Goal: Transaction & Acquisition: Purchase product/service

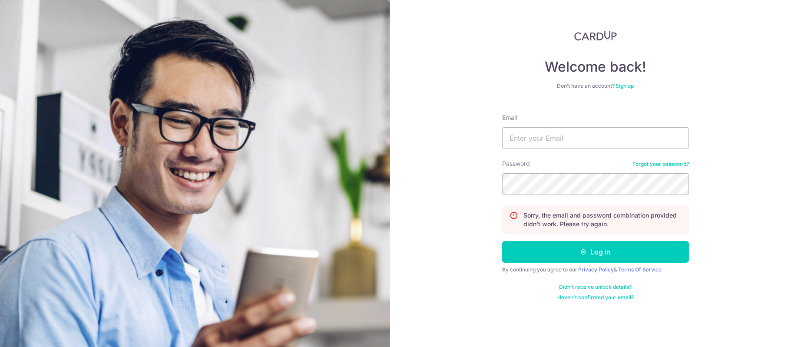
type input "ethel@edithpatisserie.com"
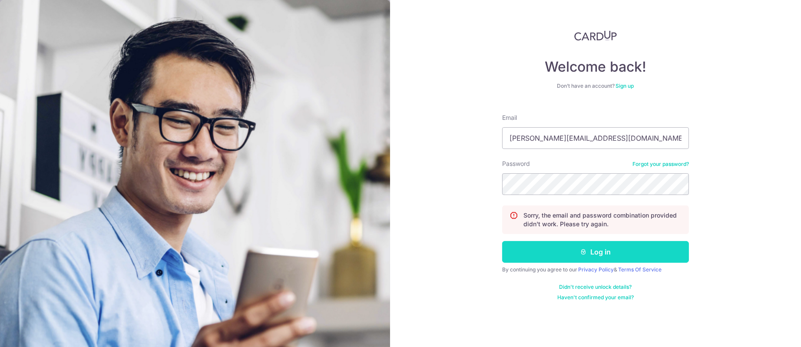
click at [557, 249] on button "Log in" at bounding box center [595, 252] width 187 height 22
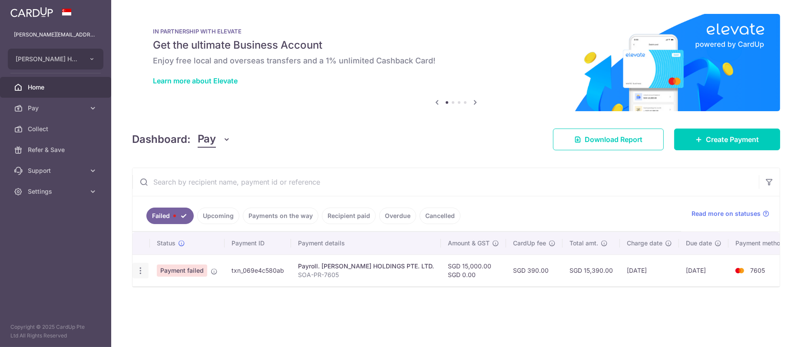
click at [136, 273] on icon "button" at bounding box center [140, 270] width 9 height 9
click at [159, 285] on ul at bounding box center [178, 284] width 91 height 8
click at [141, 272] on icon "button" at bounding box center [140, 270] width 9 height 9
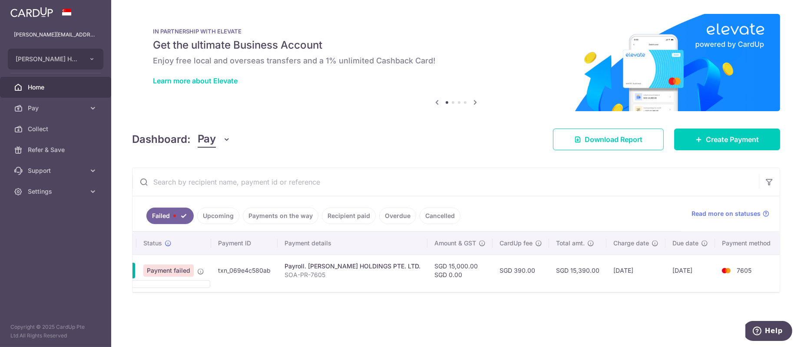
scroll to position [0, 5]
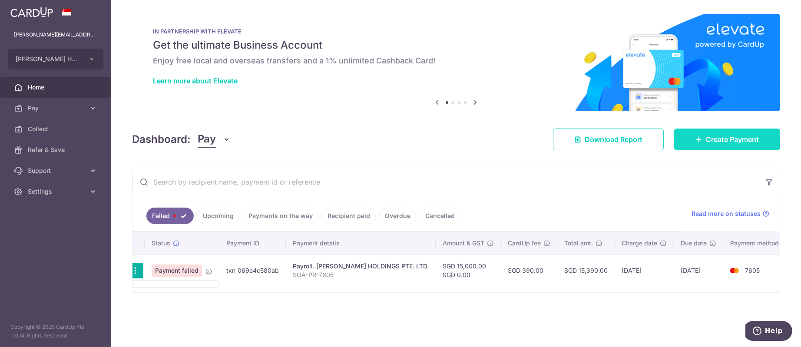
click at [719, 141] on span "Create Payment" at bounding box center [732, 139] width 53 height 10
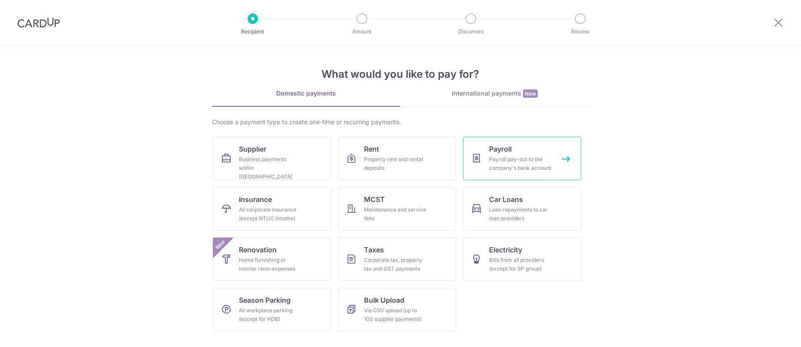
click at [487, 164] on link "Payroll Payroll pay-out to the company's bank account" at bounding box center [522, 158] width 118 height 43
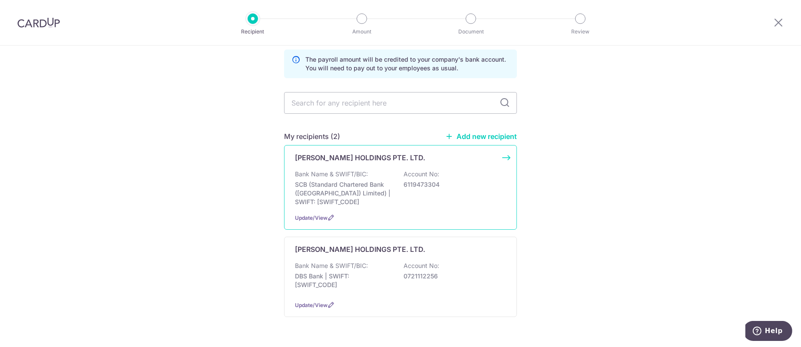
scroll to position [60, 0]
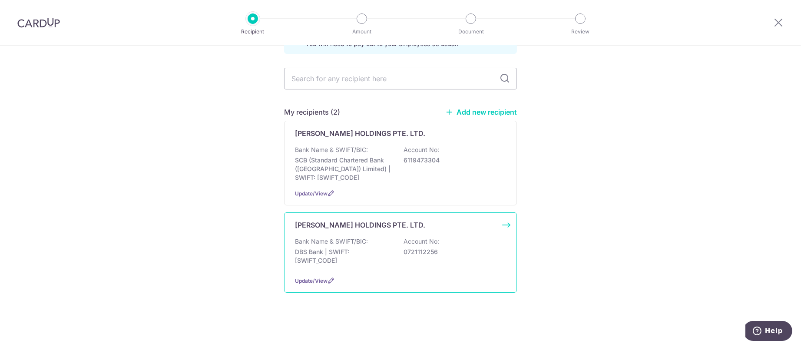
click at [384, 265] on div "Bank Name & SWIFT/BIC: DBS Bank | SWIFT: DBSSSGSGXXX Account No: 0721112256" at bounding box center [400, 253] width 211 height 32
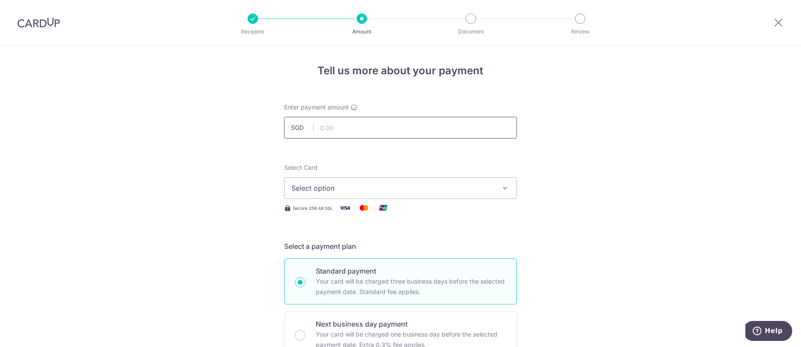
click at [417, 134] on input "text" at bounding box center [400, 128] width 233 height 22
type input "15,000.00"
click at [458, 194] on button "Select option" at bounding box center [400, 188] width 233 height 22
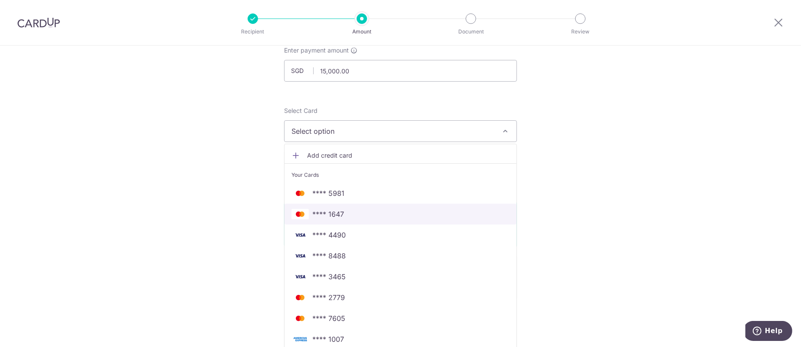
scroll to position [130, 0]
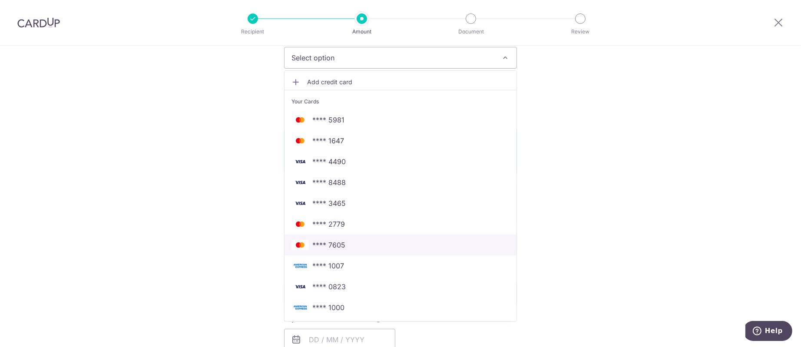
click at [397, 242] on span "**** 7605" at bounding box center [401, 245] width 218 height 10
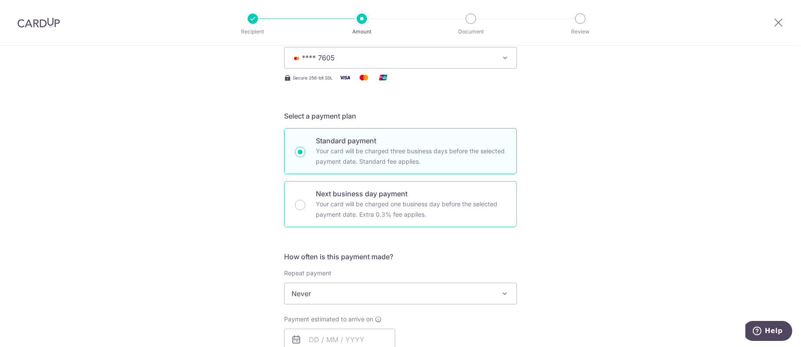
scroll to position [196, 0]
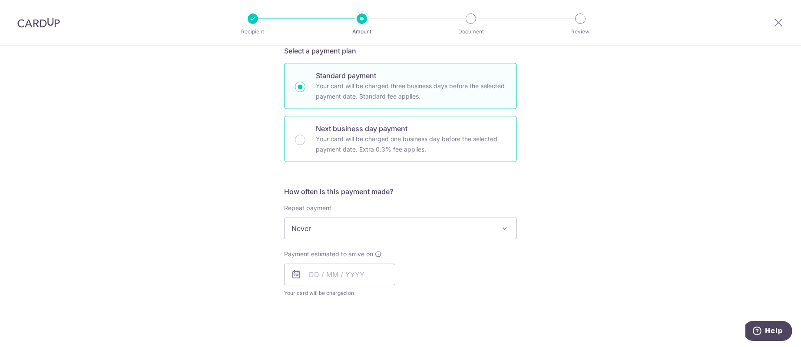
click at [393, 138] on p "Your card will be charged one business day before the selected payment date. Ex…" at bounding box center [411, 144] width 190 height 21
click at [305, 138] on input "Next business day payment Your card will be charged one business day before the…" at bounding box center [300, 140] width 10 height 10
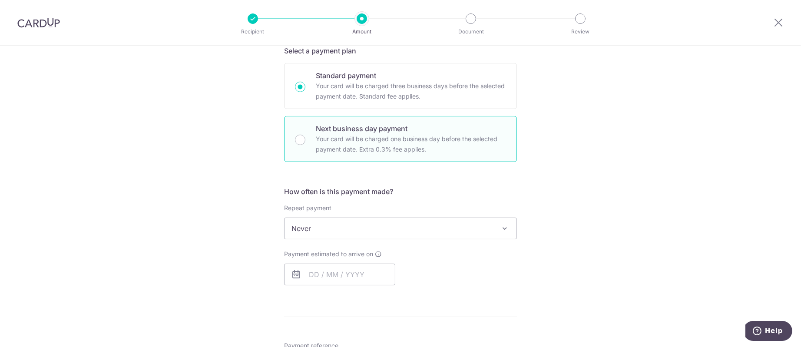
radio input "false"
radio input "true"
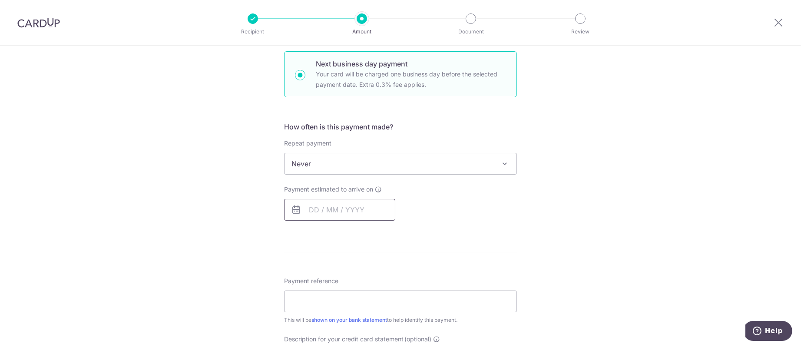
click at [351, 207] on input "text" at bounding box center [339, 210] width 111 height 22
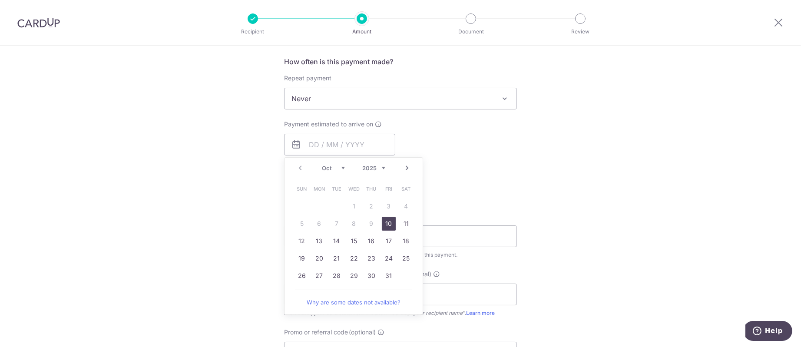
click at [384, 217] on link "10" at bounding box center [389, 224] width 14 height 14
type input "10/10/2025"
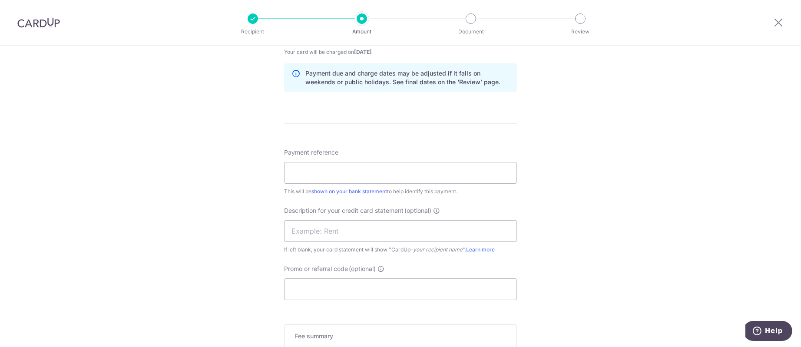
scroll to position [456, 0]
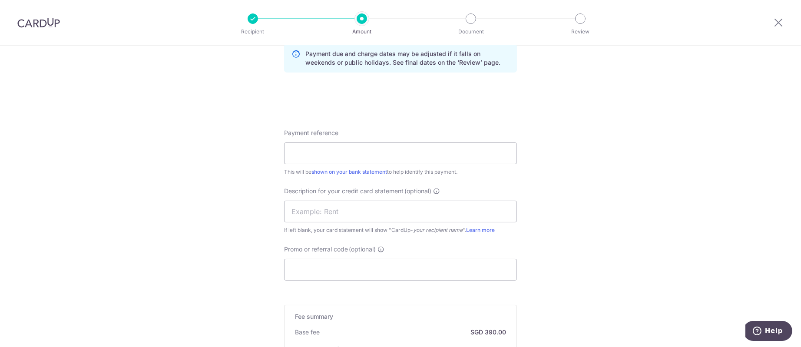
click at [458, 166] on div "Payment reference This will be shown on your bank statement to help identify th…" at bounding box center [400, 153] width 233 height 48
click at [458, 159] on input "Payment reference" at bounding box center [400, 154] width 233 height 22
type input "PR 7605"
click at [487, 207] on input "text" at bounding box center [400, 212] width 233 height 22
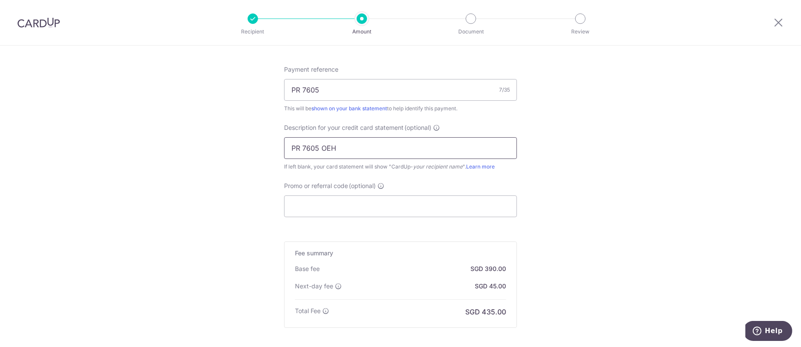
scroll to position [586, 0]
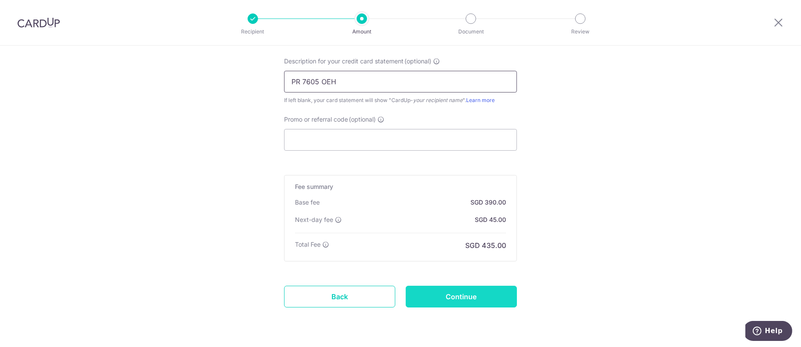
type input "PR 7605 OEH"
click at [493, 301] on input "Continue" at bounding box center [461, 297] width 111 height 22
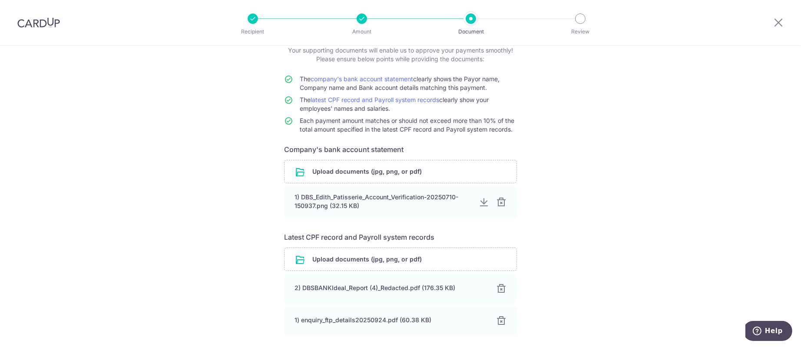
scroll to position [125, 0]
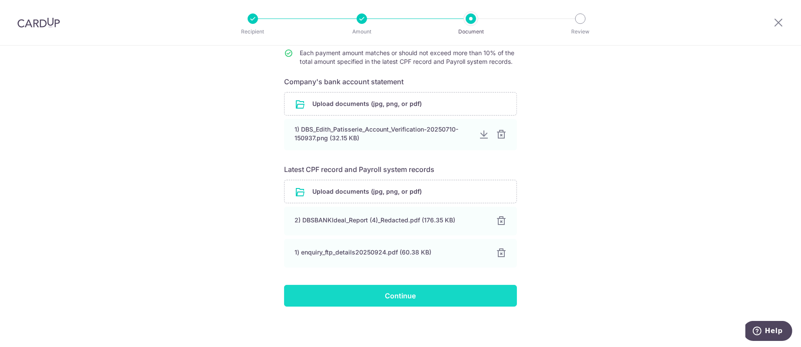
click at [437, 292] on input "Continue" at bounding box center [400, 296] width 233 height 22
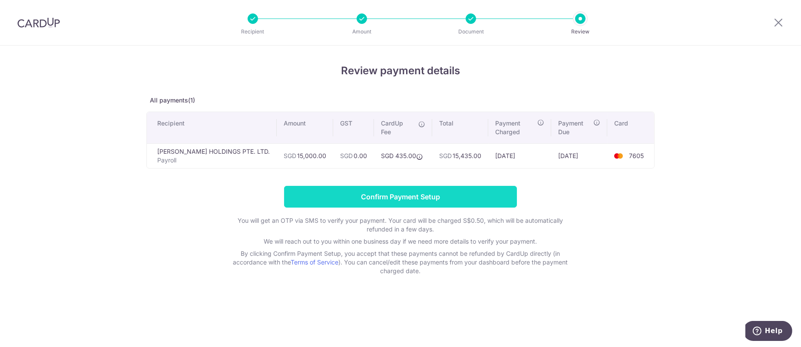
click at [485, 203] on input "Confirm Payment Setup" at bounding box center [400, 197] width 233 height 22
